Goal: Task Accomplishment & Management: Manage account settings

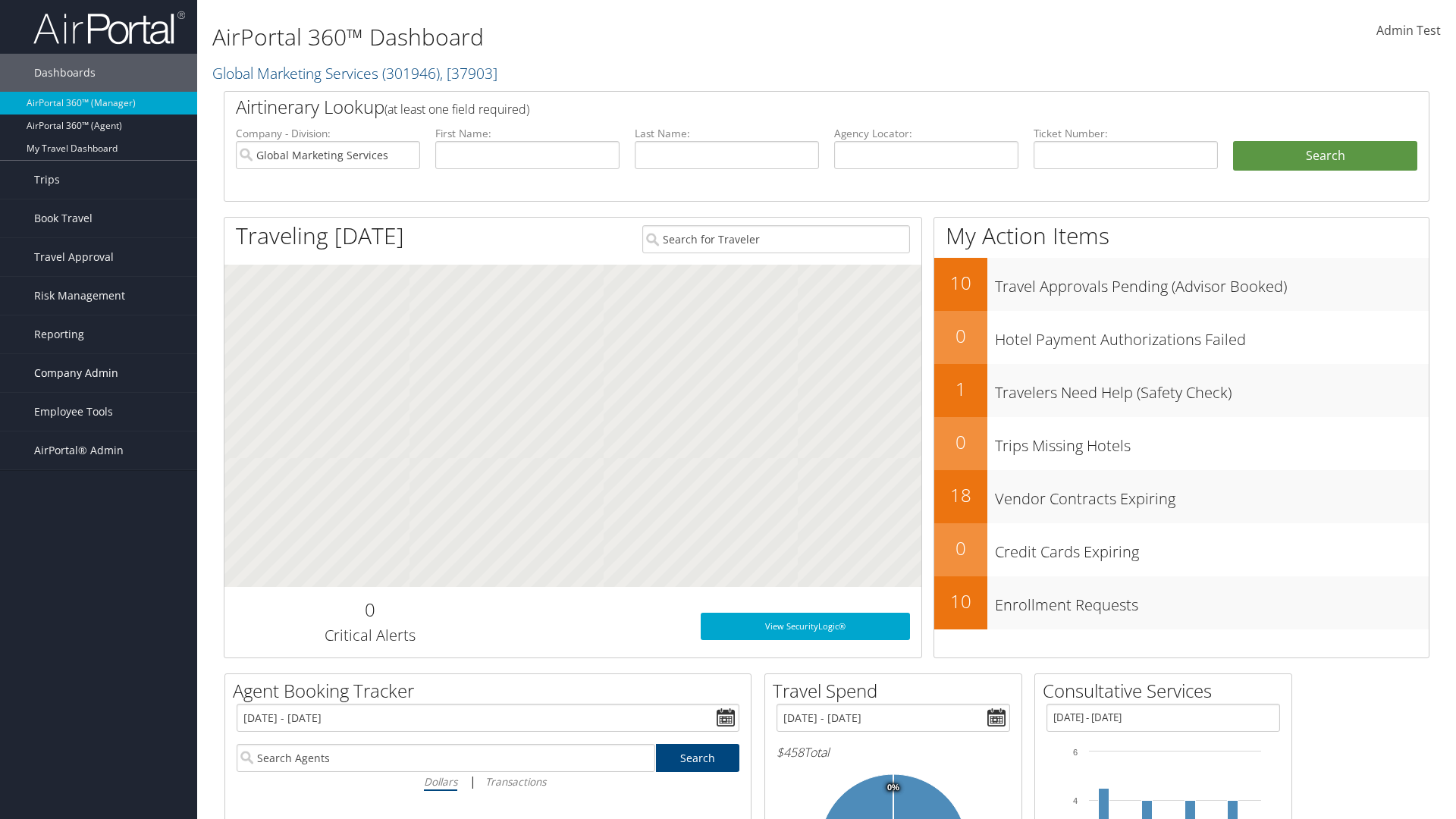
click at [99, 373] on span "Company Admin" at bounding box center [76, 373] width 84 height 37
click at [0, 0] on link "Service Fees" at bounding box center [0, 0] width 0 height 0
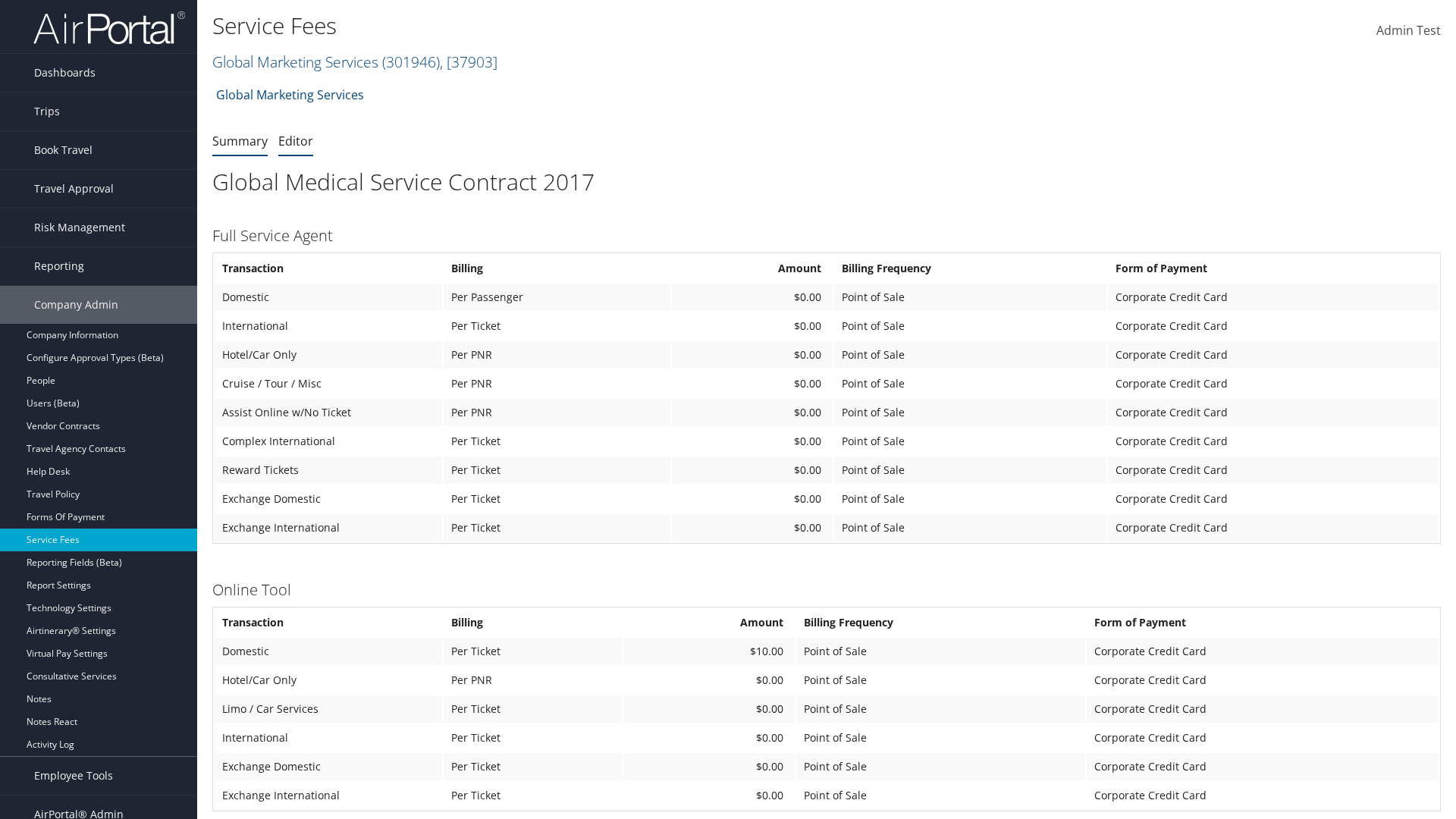
click at [296, 141] on link "Editor" at bounding box center [296, 141] width 35 height 17
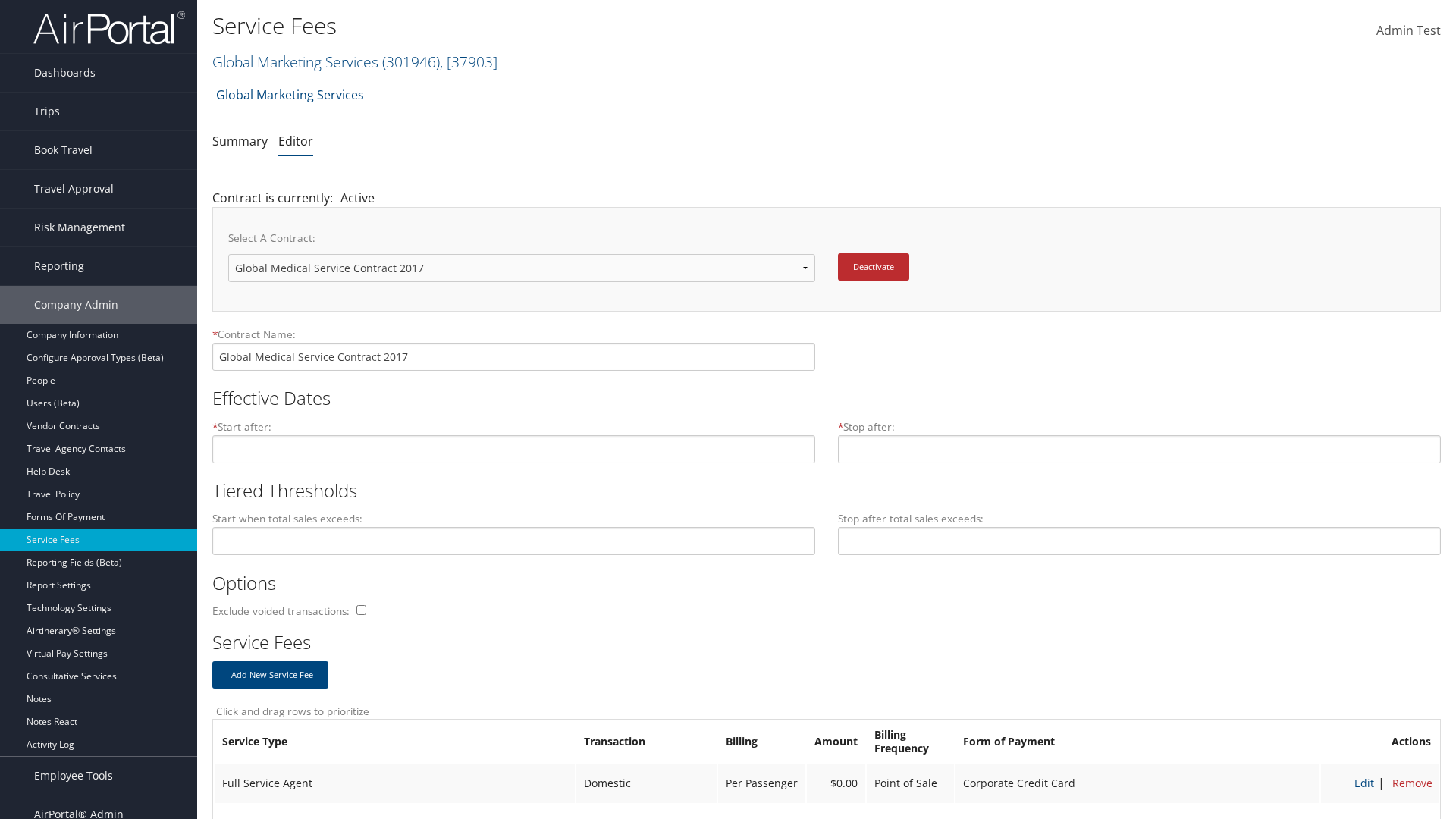
click at [293, 61] on link "Global Marketing Services ( 301946 ) , [ 37903 ]" at bounding box center [354, 62] width 285 height 20
click at [0, 0] on input "search" at bounding box center [0, 0] width 0 height 0
type input "[PERSON_NAME] Business Travel"
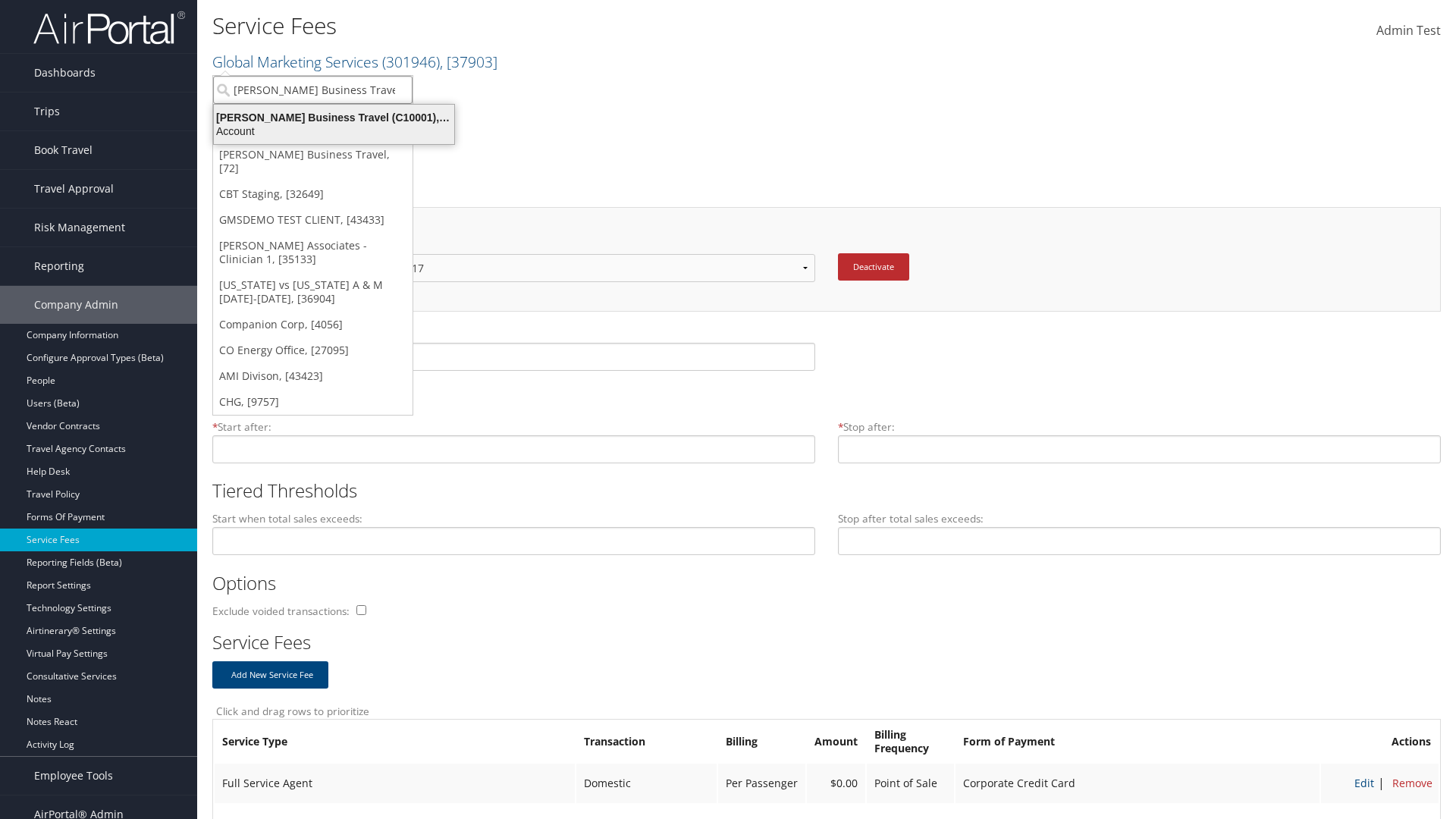
click at [334, 118] on div "Christopherson Business Travel (C10001), [72]" at bounding box center [333, 118] width 258 height 14
